Goal: Task Accomplishment & Management: Use online tool/utility

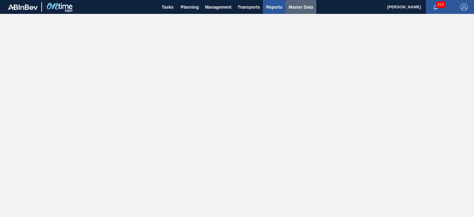
drag, startPoint x: 301, startPoint y: 9, endPoint x: 277, endPoint y: 12, distance: 24.3
click at [301, 9] on span "Master Data" at bounding box center [300, 6] width 24 height 7
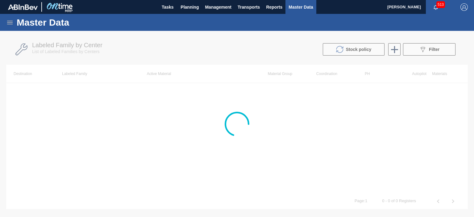
click at [7, 19] on icon at bounding box center [9, 22] width 7 height 7
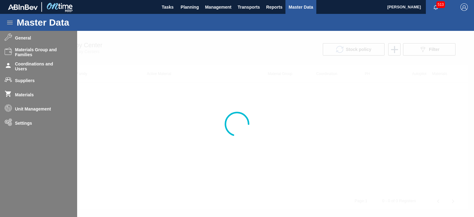
click at [24, 122] on div at bounding box center [237, 124] width 474 height 186
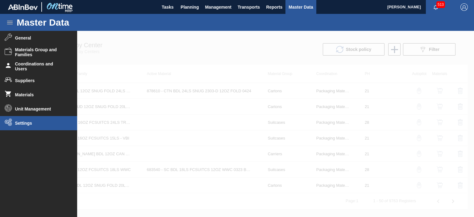
click at [30, 124] on span "Settings" at bounding box center [40, 123] width 51 height 5
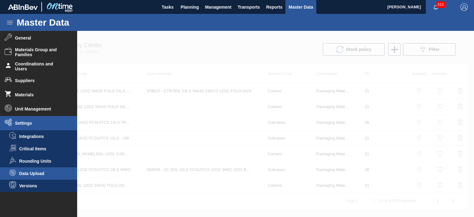
click at [32, 177] on li "Data Upload" at bounding box center [38, 173] width 77 height 12
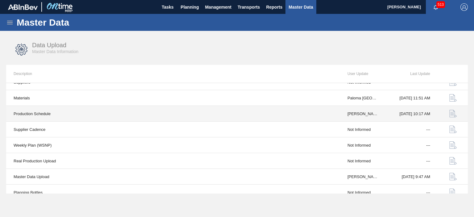
scroll to position [46, 0]
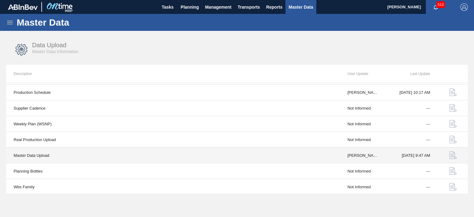
click at [451, 154] on img "button" at bounding box center [452, 154] width 7 height 7
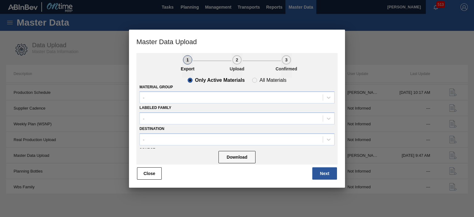
click at [324, 170] on button "Next" at bounding box center [324, 173] width 25 height 12
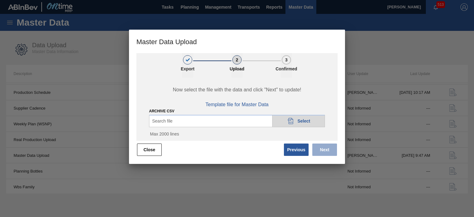
click at [289, 121] on icon "20DAD902-3625-4257-8FDA-0C0CB19E2A3D" at bounding box center [290, 120] width 7 height 7
click at [307, 116] on div "20DAD902-3625-4257-8FDA-0C0CB19E2A3D Select" at bounding box center [298, 121] width 53 height 12
drag, startPoint x: 146, startPoint y: 148, endPoint x: 133, endPoint y: 180, distance: 34.9
click at [146, 148] on button "Close" at bounding box center [149, 149] width 25 height 12
